Goal: Task Accomplishment & Management: Use online tool/utility

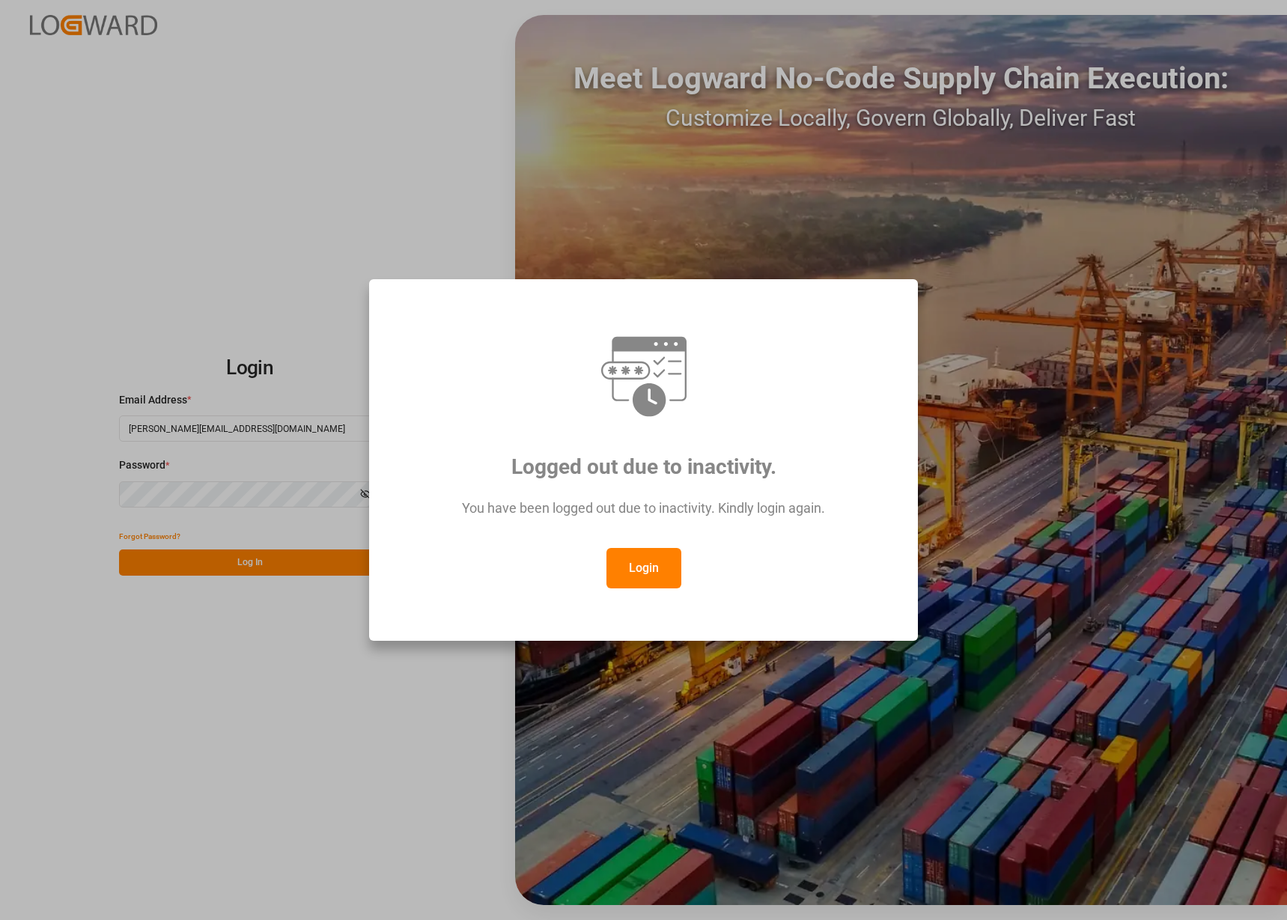
click at [659, 571] on button "Login" at bounding box center [644, 568] width 75 height 40
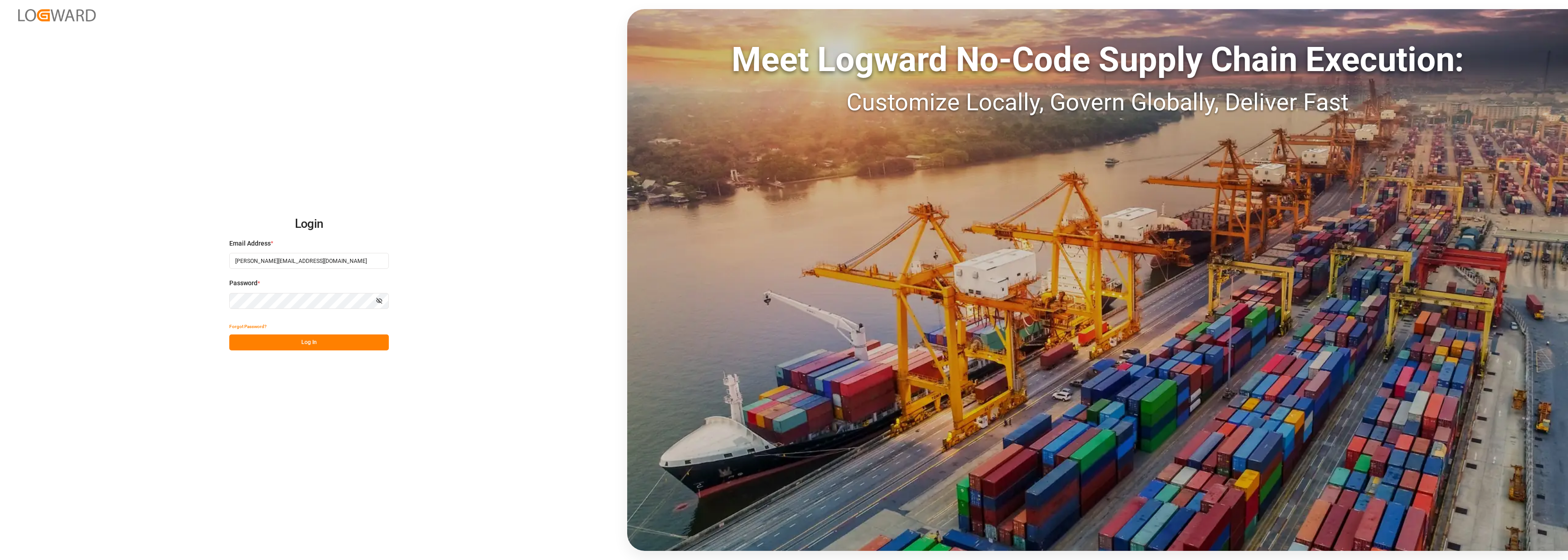
click at [281, 346] on button "Log In" at bounding box center [309, 343] width 159 height 16
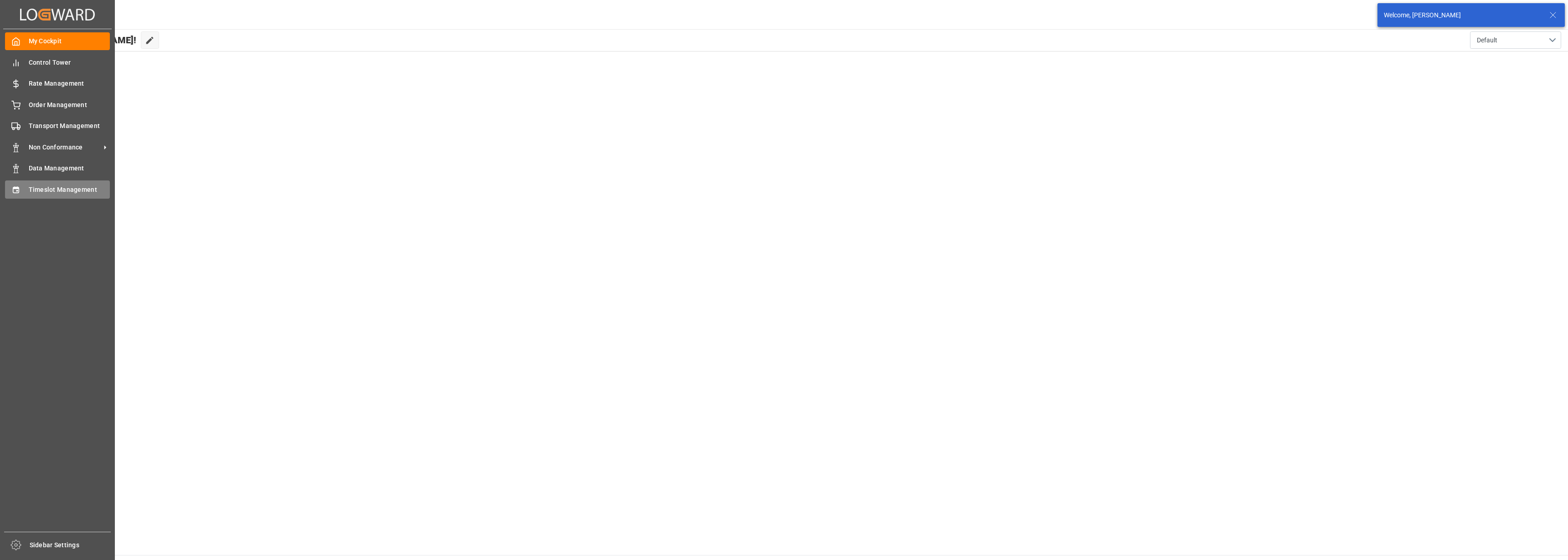
click at [32, 191] on span "Timeslot Management" at bounding box center [69, 190] width 82 height 10
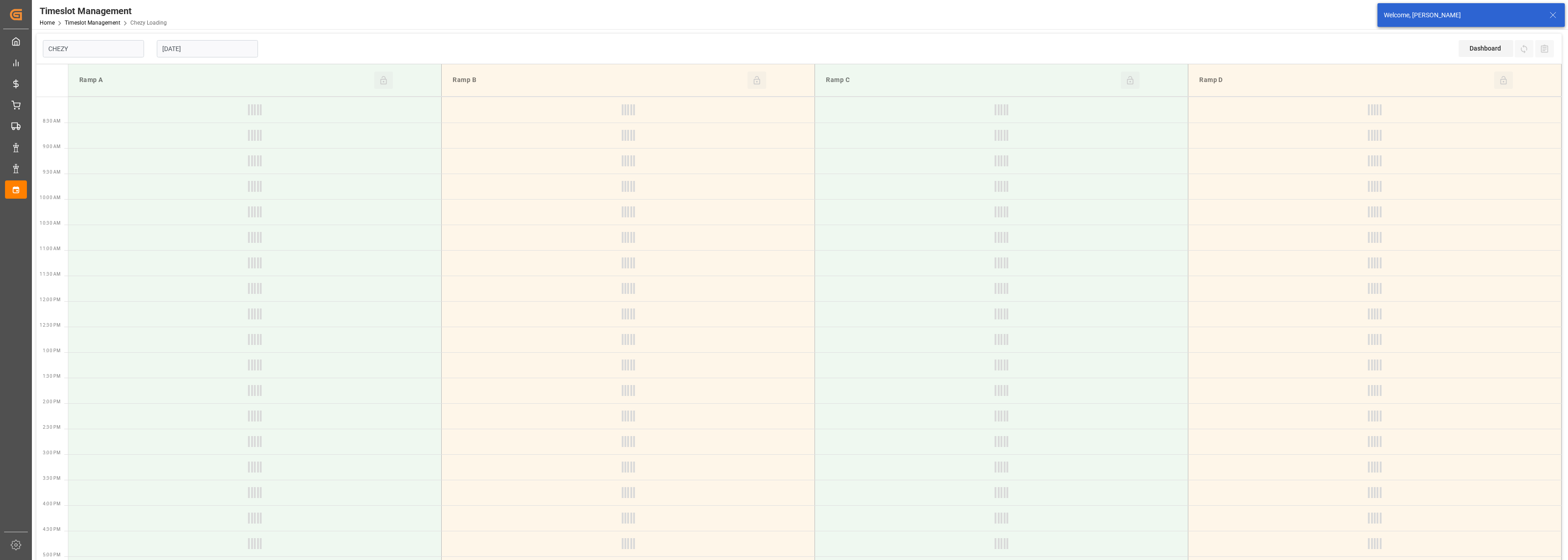
type input "Chezy Loading"
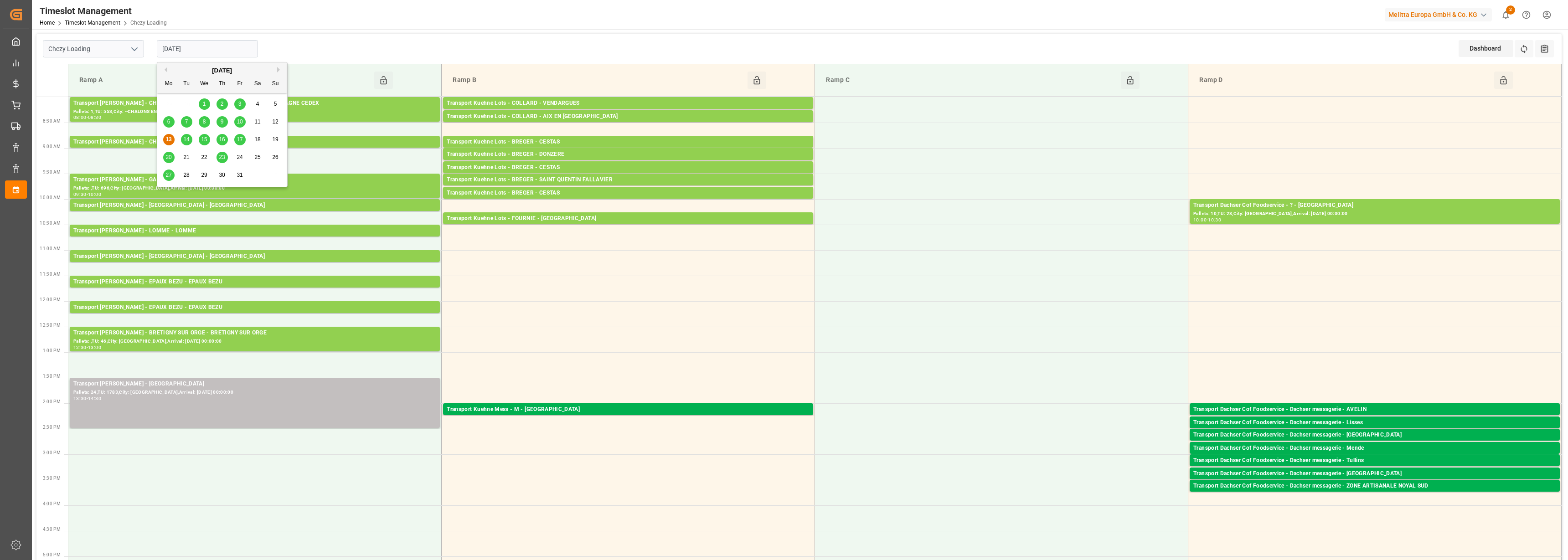
click at [175, 44] on input "[DATE]" at bounding box center [208, 49] width 101 height 17
click at [188, 135] on div "14" at bounding box center [186, 140] width 12 height 11
type input "[DATE]"
